Goal: Browse casually

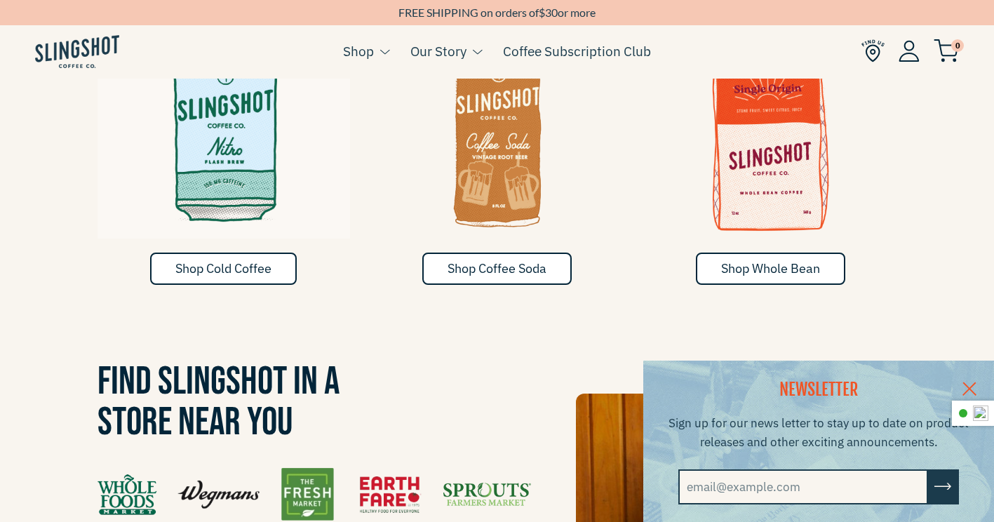
scroll to position [842, 0]
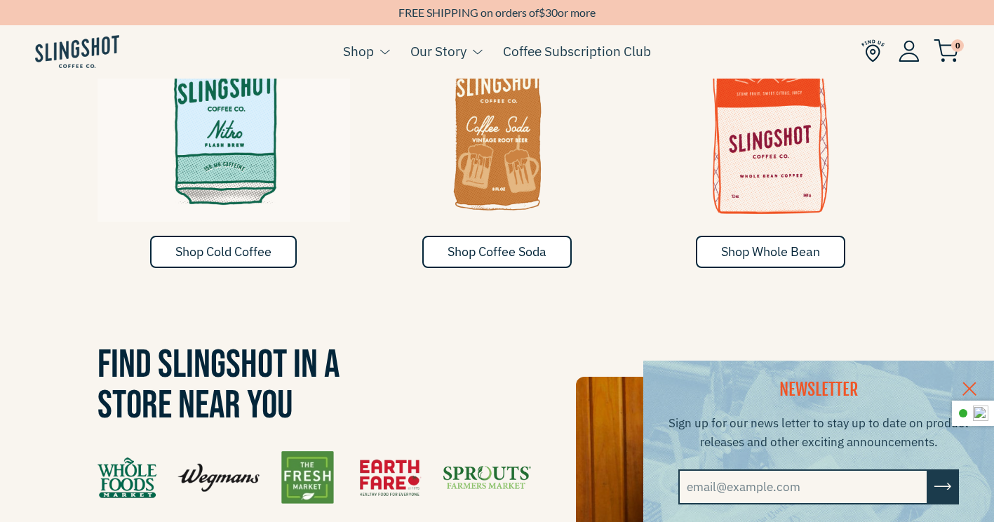
click at [984, 383] on link at bounding box center [969, 388] width 49 height 54
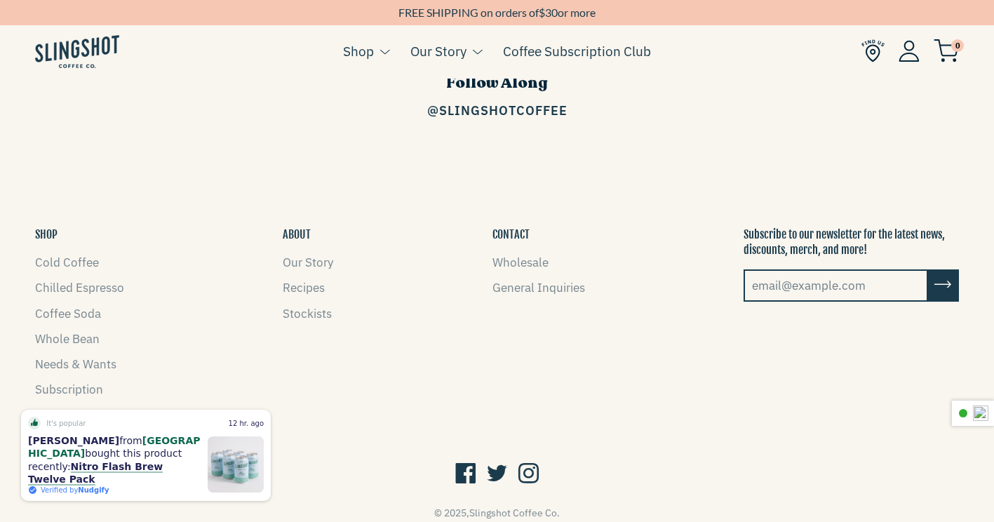
scroll to position [2062, 0]
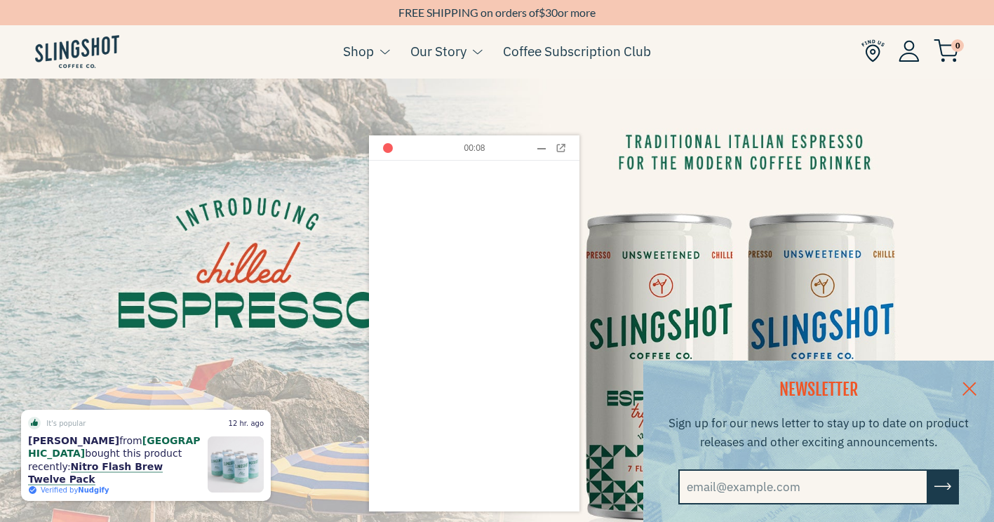
drag, startPoint x: 637, startPoint y: 78, endPoint x: 743, endPoint y: 274, distance: 223.2
click at [427, 148] on header "00:08 Current Call View Calls" at bounding box center [474, 147] width 210 height 25
drag, startPoint x: 977, startPoint y: 380, endPoint x: 825, endPoint y: 276, distance: 183.7
click at [977, 380] on link at bounding box center [969, 388] width 49 height 54
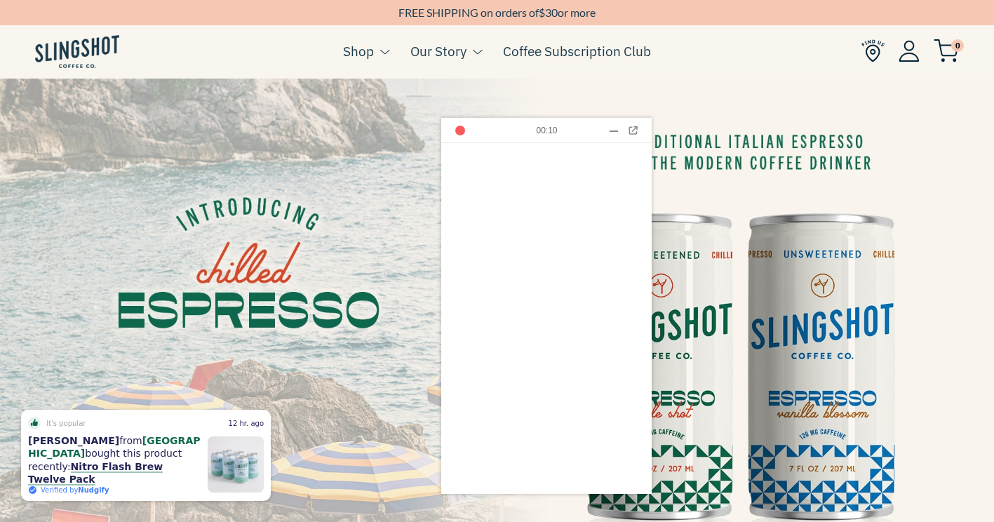
drag, startPoint x: 500, startPoint y: 145, endPoint x: 572, endPoint y: 128, distance: 74.2
click at [572, 128] on header "00:10 Current Call View Calls" at bounding box center [546, 130] width 210 height 25
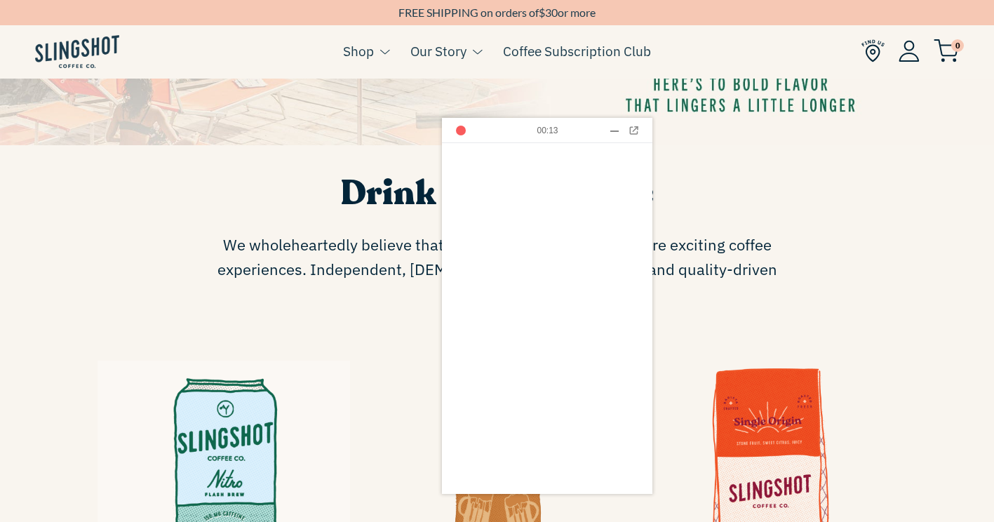
scroll to position [631, 0]
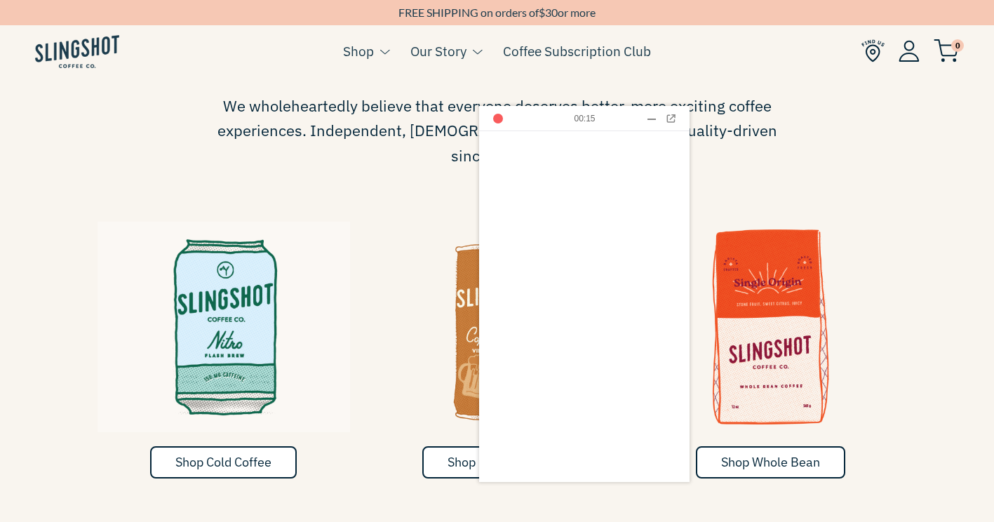
drag, startPoint x: 549, startPoint y: 121, endPoint x: 559, endPoint y: 117, distance: 10.7
click at [559, 117] on header "00:15 Current Call View Calls" at bounding box center [584, 118] width 210 height 25
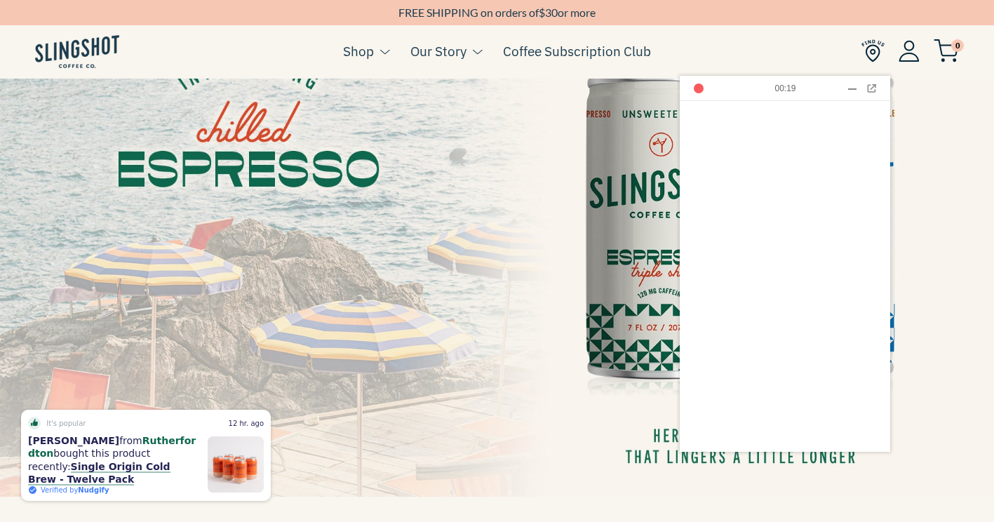
scroll to position [140, 0]
